Goal: Transaction & Acquisition: Purchase product/service

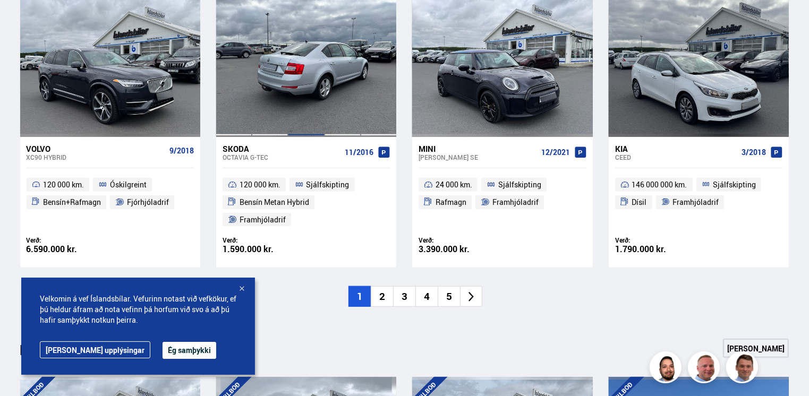
click at [299, 87] on div at bounding box center [306, 65] width 36 height 141
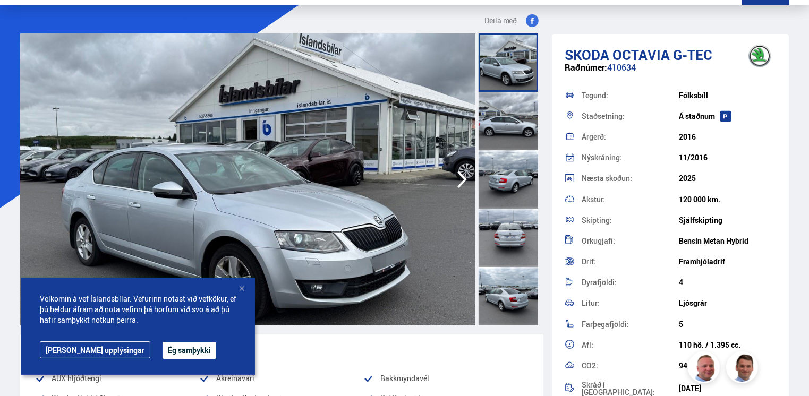
scroll to position [128, 0]
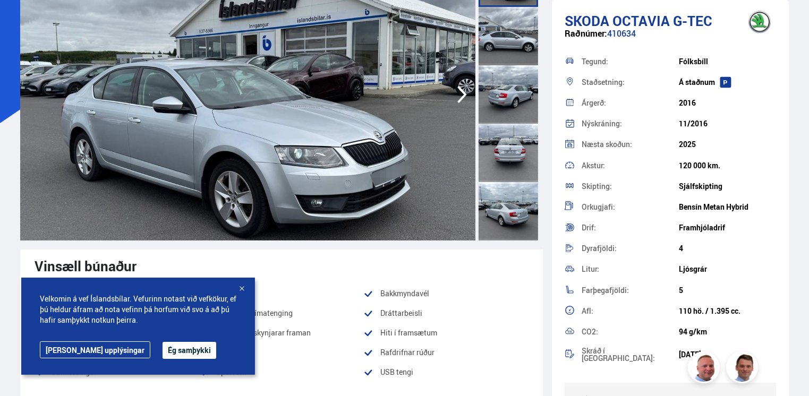
click at [163, 355] on button "Ég samþykki" at bounding box center [190, 350] width 54 height 17
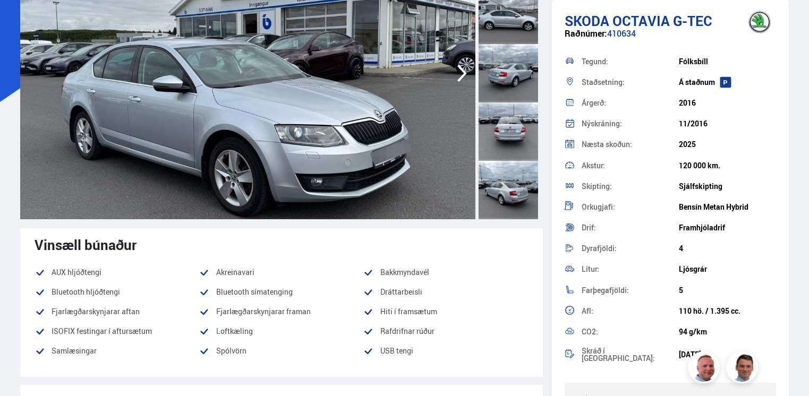
scroll to position [191, 0]
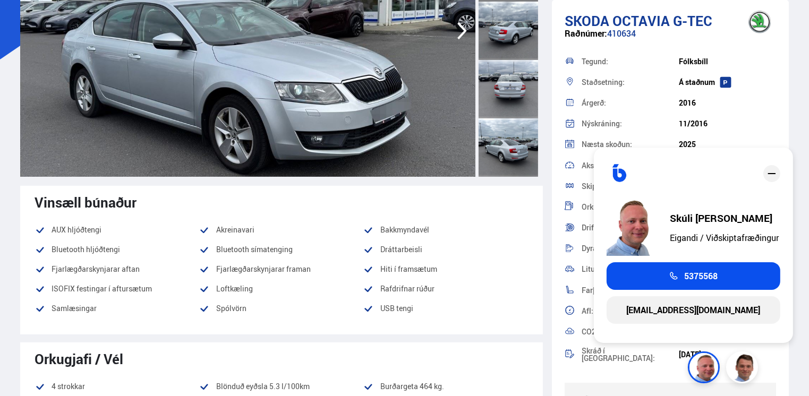
click at [700, 365] on img at bounding box center [706, 369] width 32 height 32
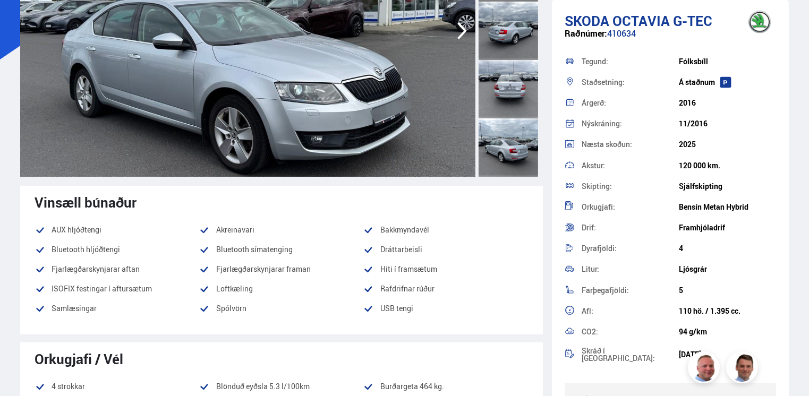
click at [700, 365] on img at bounding box center [706, 369] width 32 height 32
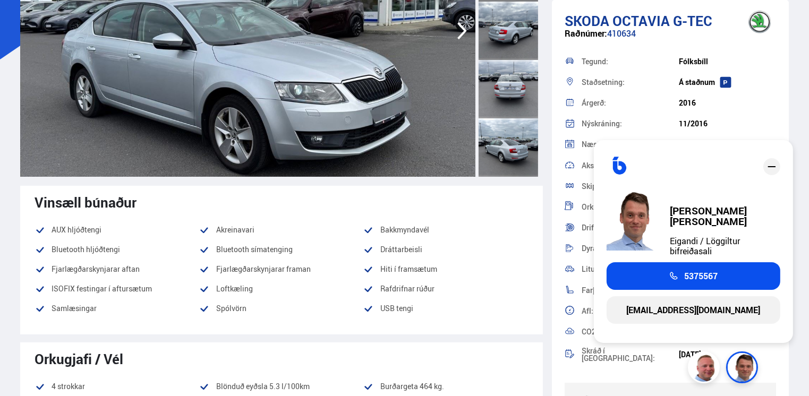
click at [746, 362] on img at bounding box center [744, 369] width 32 height 32
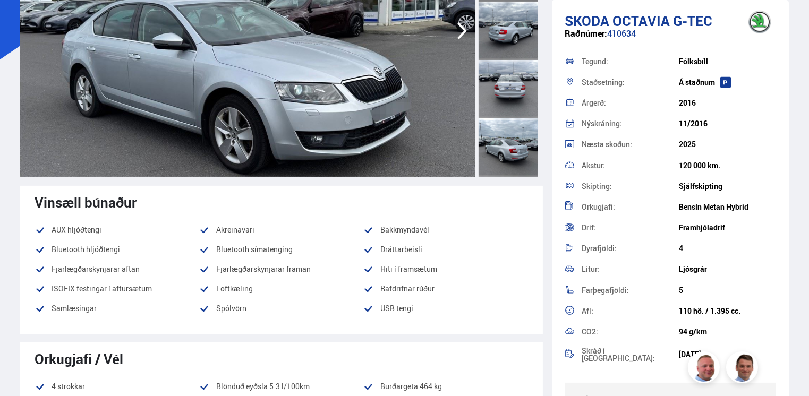
click at [746, 362] on img at bounding box center [744, 369] width 32 height 32
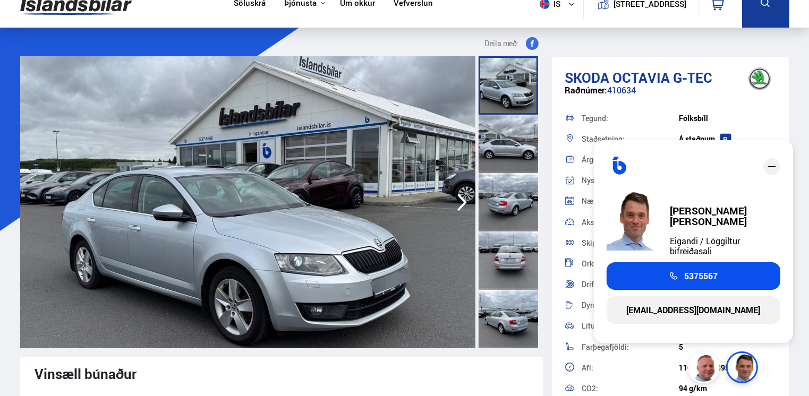
scroll to position [21, 0]
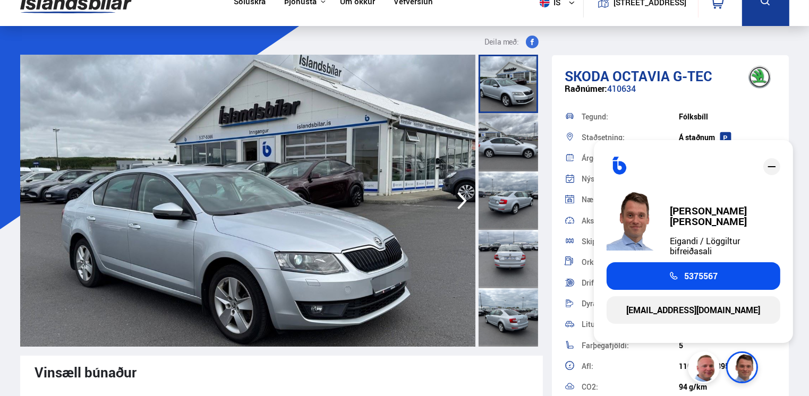
click at [769, 173] on icon "close" at bounding box center [772, 166] width 13 height 13
